Goal: Transaction & Acquisition: Subscribe to service/newsletter

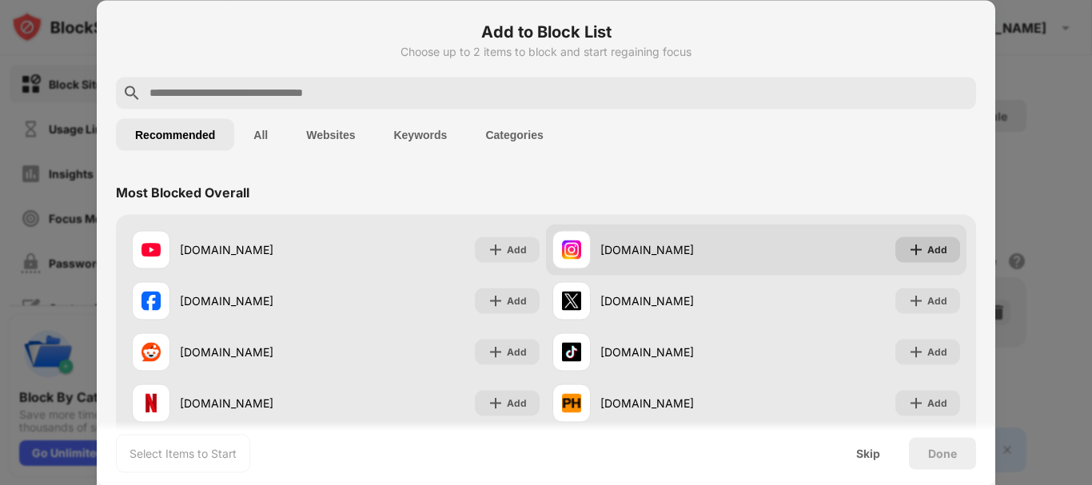
click at [912, 255] on img at bounding box center [916, 249] width 16 height 16
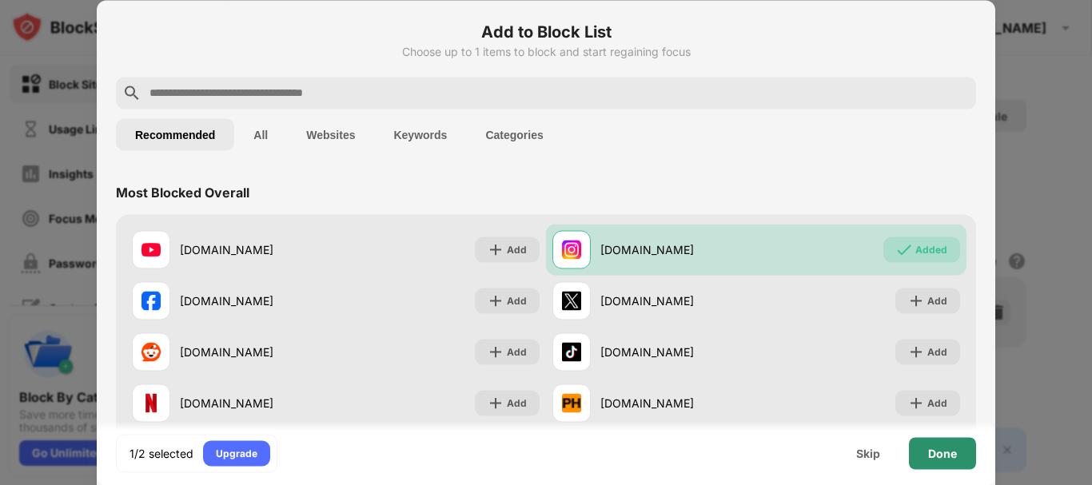
click at [932, 451] on div "Done" at bounding box center [942, 453] width 29 height 13
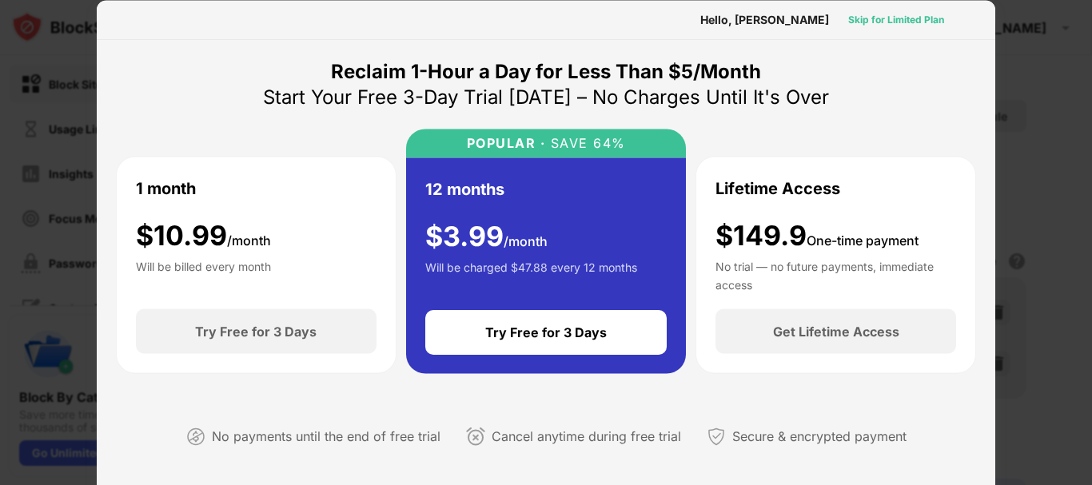
click at [884, 22] on div "Skip for Limited Plan" at bounding box center [896, 19] width 96 height 16
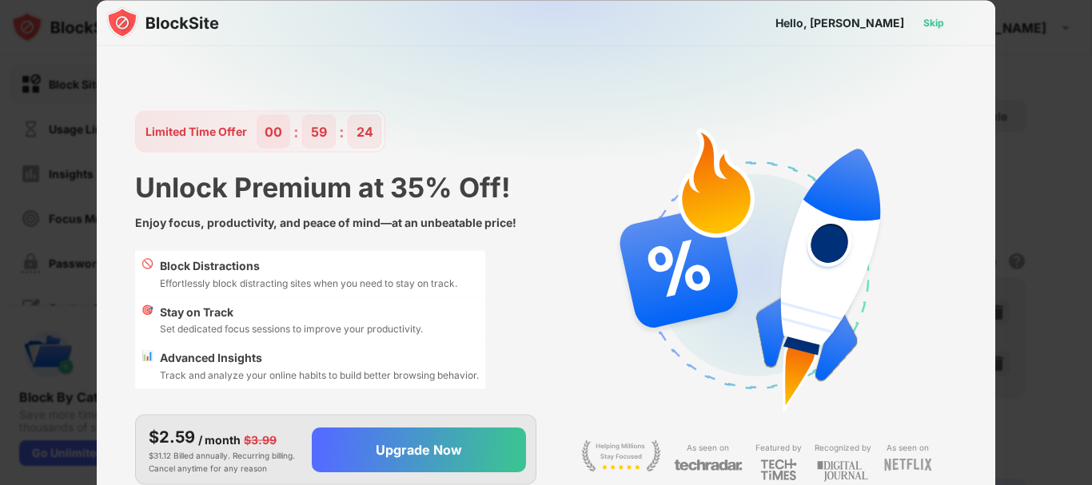
click at [929, 23] on div "Skip" at bounding box center [933, 22] width 21 height 16
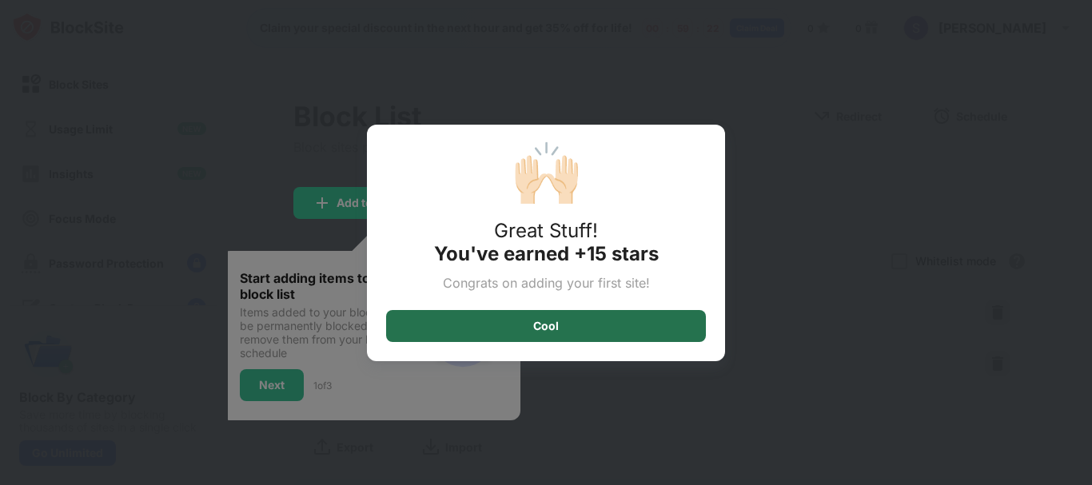
click at [639, 324] on div "Cool" at bounding box center [546, 326] width 320 height 32
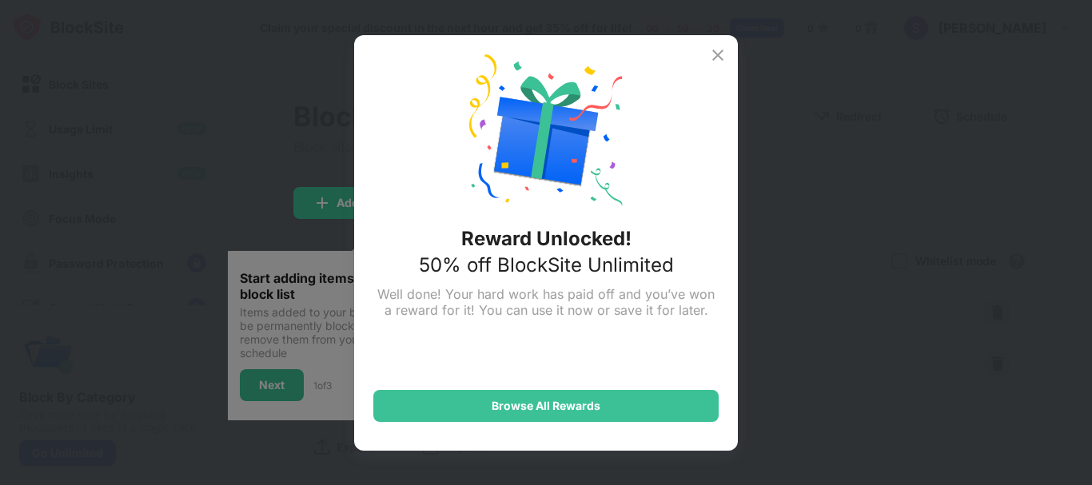
click at [714, 57] on img at bounding box center [717, 55] width 19 height 19
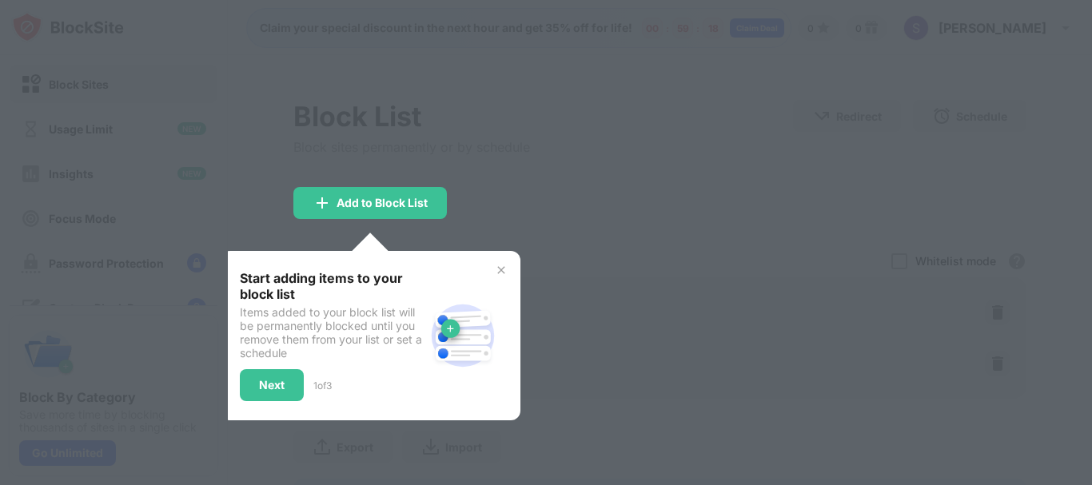
click at [506, 263] on div "Start adding items to your block list Items added to your block list will be pe…" at bounding box center [371, 335] width 300 height 169
click at [500, 273] on img at bounding box center [501, 270] width 13 height 13
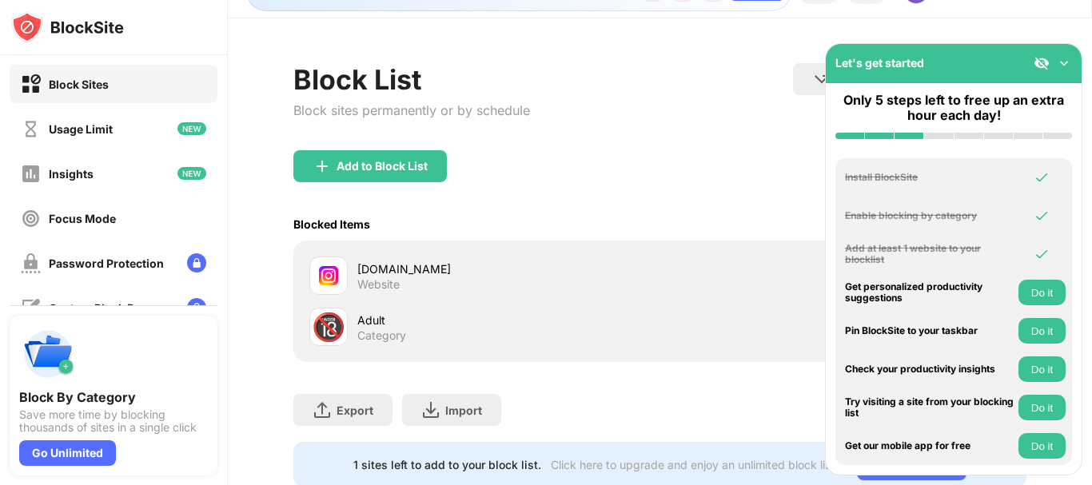
scroll to position [95, 0]
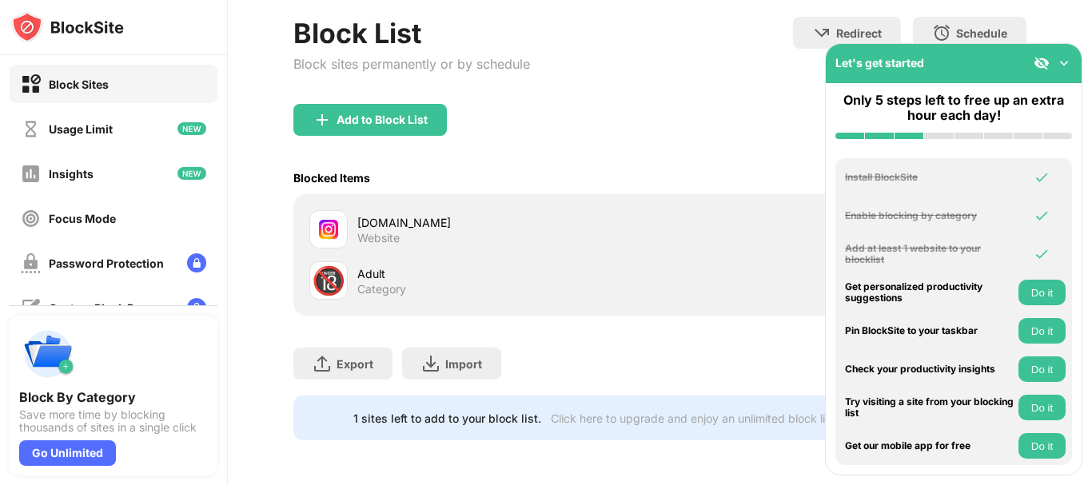
click at [1060, 62] on img at bounding box center [1064, 63] width 16 height 16
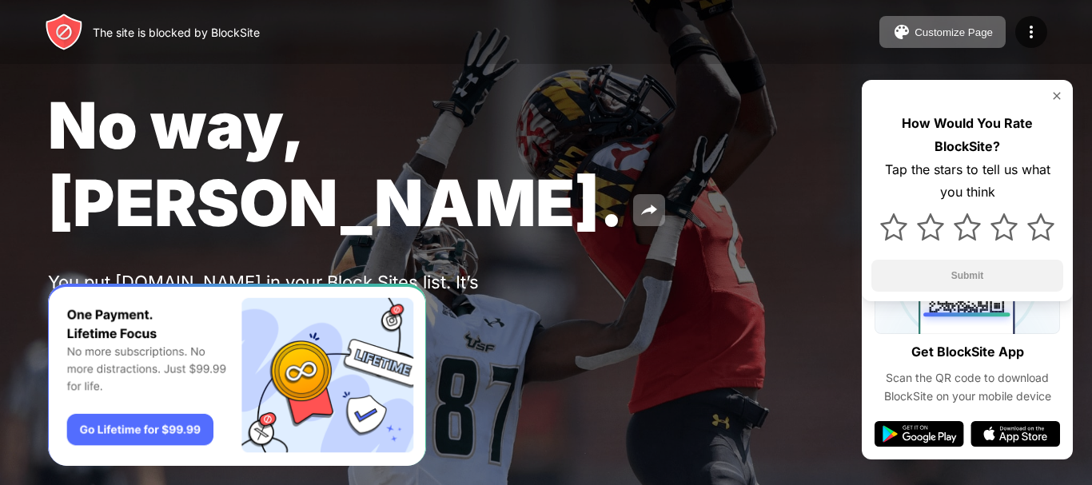
click at [213, 339] on div "Password Protection" at bounding box center [186, 345] width 111 height 13
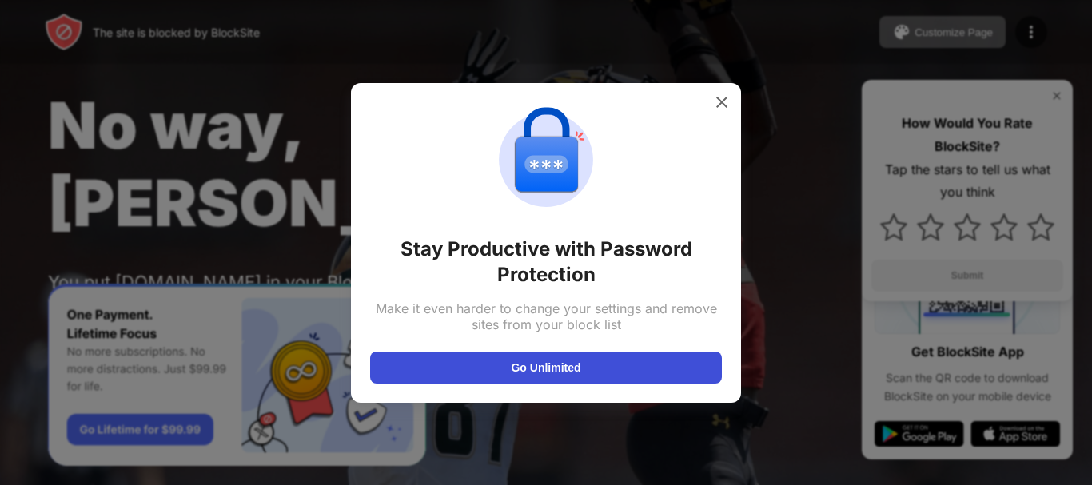
click at [606, 361] on button "Go Unlimited" at bounding box center [546, 368] width 352 height 32
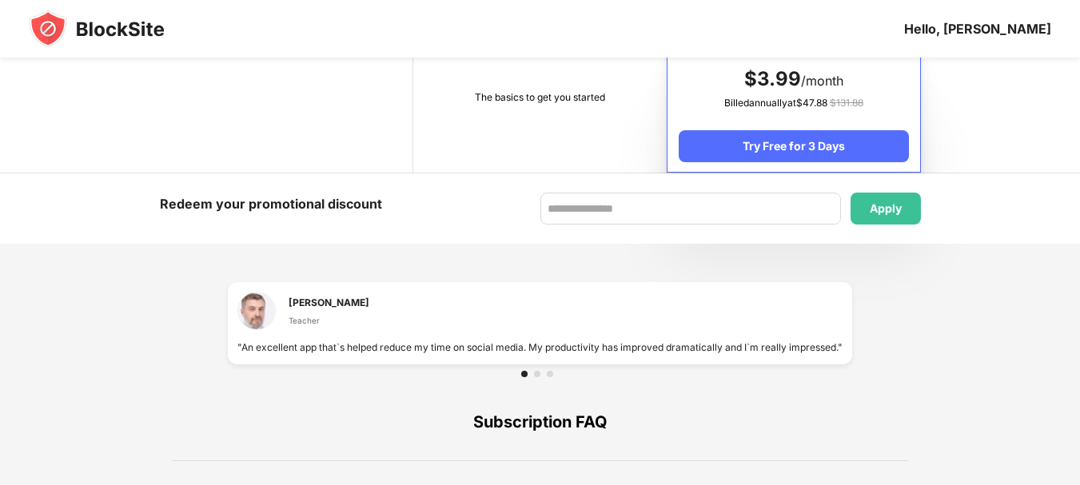
scroll to position [941, 0]
